Goal: Task Accomplishment & Management: Use online tool/utility

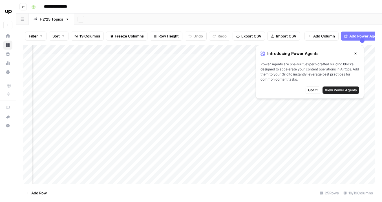
scroll to position [0, 657]
click at [67, 20] on icon "button" at bounding box center [67, 19] width 4 height 4
click at [54, 18] on div "H2'25 Topics" at bounding box center [51, 19] width 23 height 6
click at [65, 89] on div "Add Column" at bounding box center [199, 114] width 352 height 139
click at [215, 92] on div "Add Column" at bounding box center [199, 114] width 352 height 139
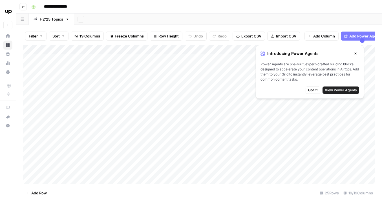
click at [356, 54] on icon "button" at bounding box center [356, 54] width 2 height 2
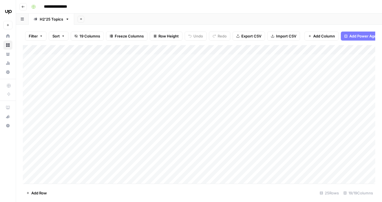
click at [272, 91] on div "Add Column" at bounding box center [199, 114] width 352 height 139
click at [269, 87] on div "Add Column" at bounding box center [199, 114] width 352 height 139
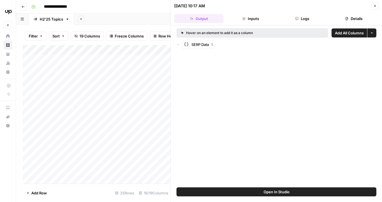
click at [67, 104] on div "Add Column" at bounding box center [97, 114] width 148 height 139
click at [67, 90] on div "Add Column" at bounding box center [97, 114] width 148 height 139
click at [251, 19] on button "Inputs" at bounding box center [250, 18] width 49 height 9
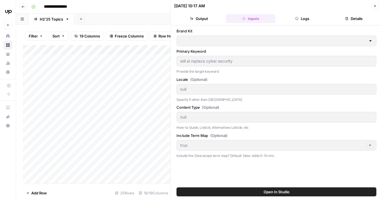
type input "Upwork"
click at [306, 22] on button "Logs" at bounding box center [302, 18] width 49 height 9
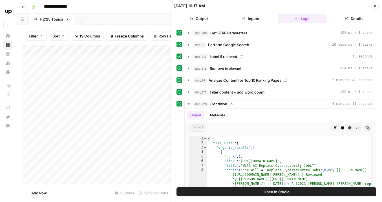
click at [352, 19] on button "Details" at bounding box center [353, 18] width 49 height 9
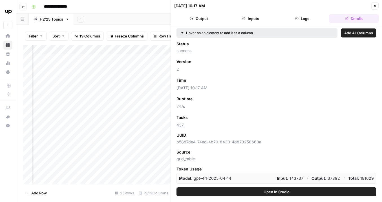
scroll to position [0, 862]
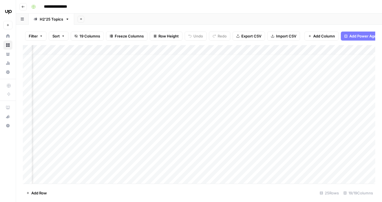
scroll to position [5, 550]
click at [211, 85] on div "Add Column" at bounding box center [199, 114] width 352 height 139
click at [263, 85] on div "Add Column" at bounding box center [199, 114] width 352 height 139
click at [311, 86] on div "Add Column" at bounding box center [199, 114] width 352 height 139
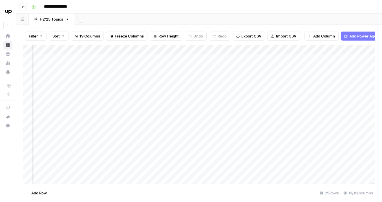
scroll to position [0, 657]
click at [333, 91] on div "Add Column" at bounding box center [199, 114] width 352 height 139
click at [318, 91] on div at bounding box center [318, 92] width 47 height 11
click at [187, 89] on div "Add Column" at bounding box center [199, 114] width 352 height 139
click at [164, 90] on div "Add Column" at bounding box center [199, 114] width 352 height 139
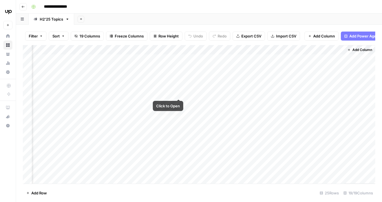
scroll to position [0, 653]
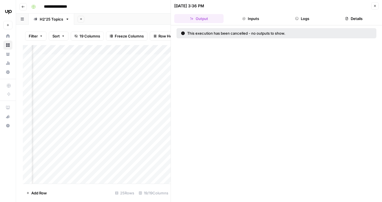
click at [207, 20] on button "Output" at bounding box center [198, 18] width 49 height 9
click at [166, 88] on div "Add Column" at bounding box center [97, 114] width 148 height 139
click at [374, 6] on icon "button" at bounding box center [374, 5] width 3 height 3
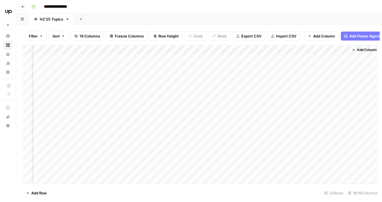
scroll to position [0, 650]
click at [173, 89] on div "Add Column" at bounding box center [199, 114] width 352 height 139
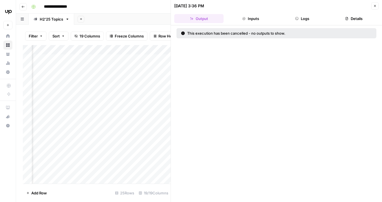
click at [162, 90] on div at bounding box center [173, 91] width 52 height 16
click at [122, 89] on div "Add Column" at bounding box center [97, 114] width 148 height 139
click at [374, 5] on icon "button" at bounding box center [375, 6] width 2 height 2
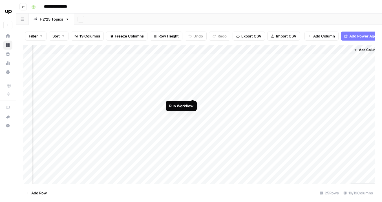
click at [193, 88] on div "Add Column" at bounding box center [199, 114] width 352 height 139
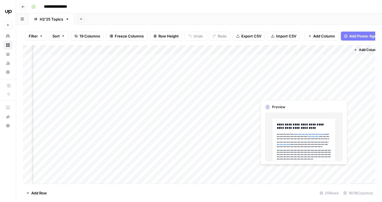
click at [319, 91] on div "Add Column" at bounding box center [199, 114] width 352 height 139
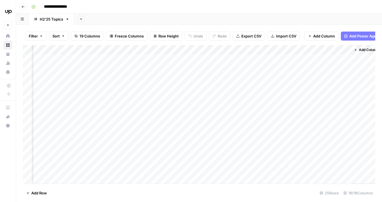
click at [285, 91] on div "Add Column" at bounding box center [199, 114] width 352 height 139
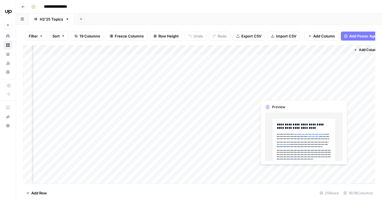
click at [313, 92] on div "Add Column" at bounding box center [199, 114] width 352 height 139
click at [313, 91] on div "Add Column" at bounding box center [199, 114] width 352 height 139
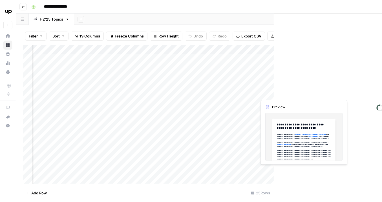
click at [313, 91] on div at bounding box center [325, 91] width 52 height 16
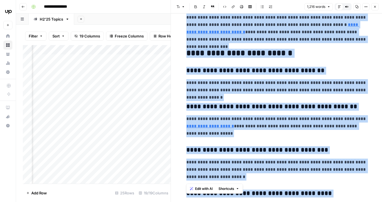
scroll to position [1136, 0]
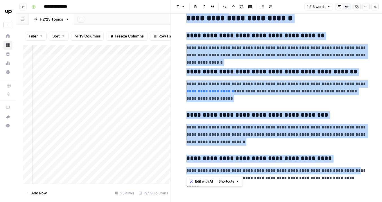
drag, startPoint x: 188, startPoint y: 28, endPoint x: 347, endPoint y: 173, distance: 215.0
copy div "**********"
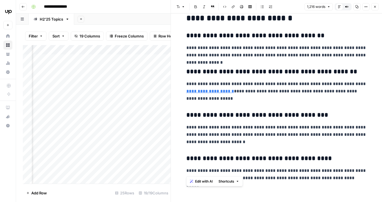
click at [352, 178] on p "**********" at bounding box center [276, 174] width 180 height 15
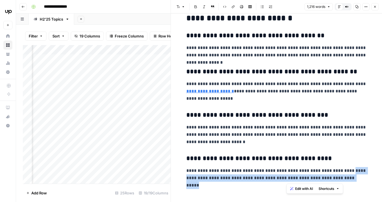
drag, startPoint x: 343, startPoint y: 172, endPoint x: 345, endPoint y: 177, distance: 5.3
click at [345, 177] on p "**********" at bounding box center [276, 174] width 180 height 15
copy p "**********"
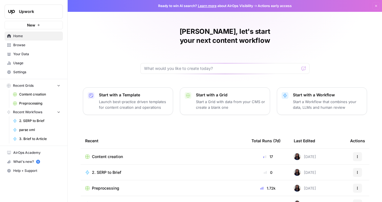
click at [357, 155] on icon "button" at bounding box center [357, 156] width 3 height 3
click at [162, 149] on td "Content creation" at bounding box center [164, 157] width 166 height 16
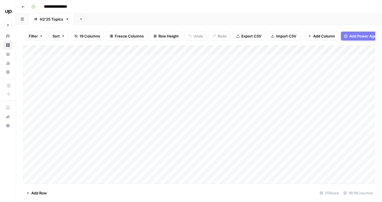
click at [23, 20] on icon "button" at bounding box center [22, 19] width 3 height 3
click at [51, 21] on div "H2'25 Topics" at bounding box center [51, 19] width 23 height 6
click at [64, 88] on div "Add Column" at bounding box center [199, 114] width 352 height 139
click at [313, 90] on div "Add Column" at bounding box center [199, 114] width 352 height 139
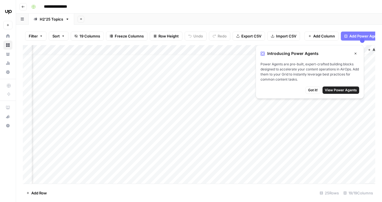
scroll to position [6, 657]
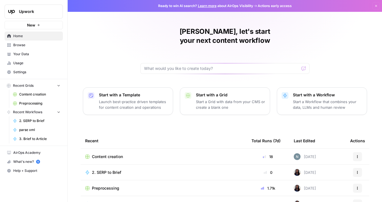
click at [34, 154] on span "AirOps Academy" at bounding box center [36, 152] width 47 height 5
